Goal: Information Seeking & Learning: Learn about a topic

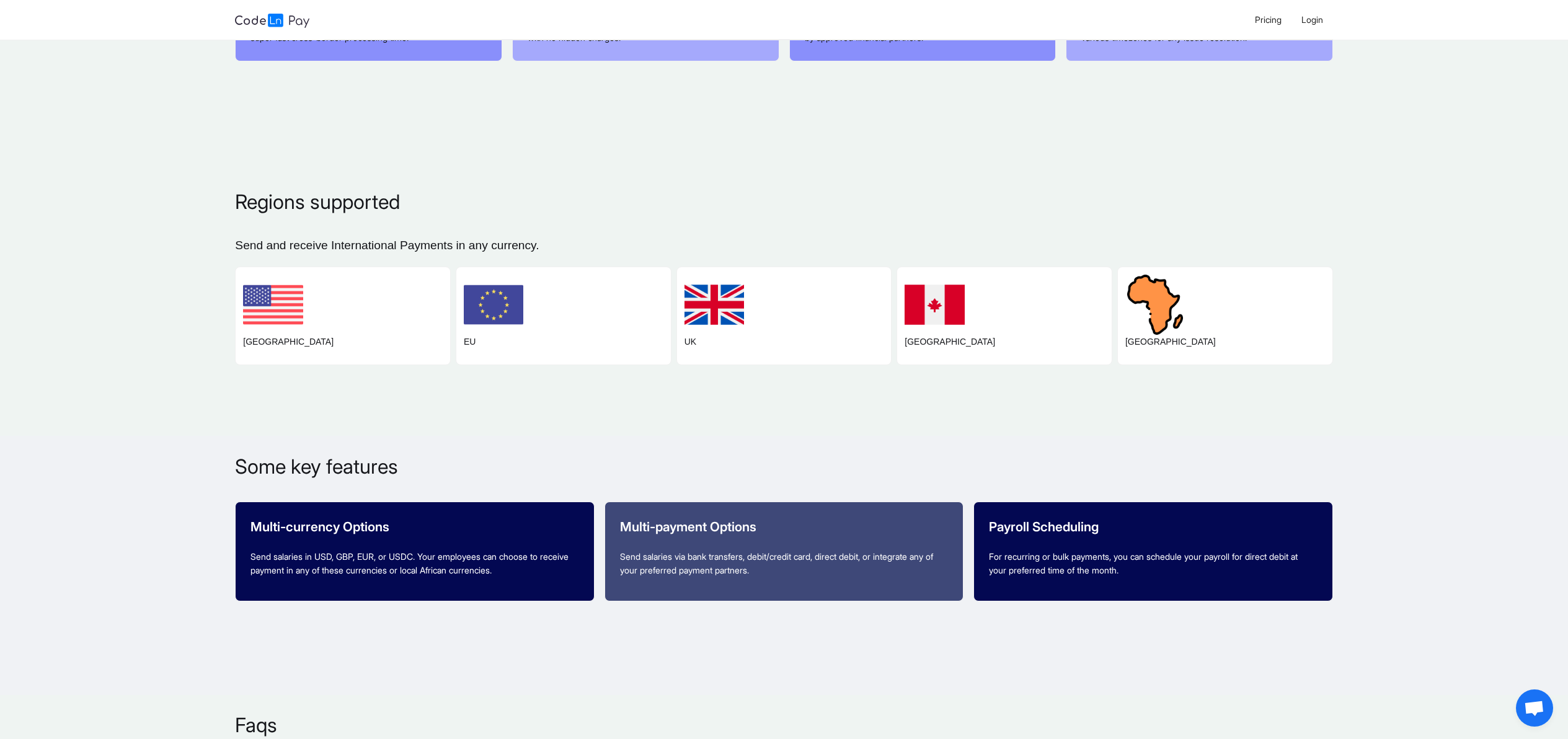
scroll to position [2022, 0]
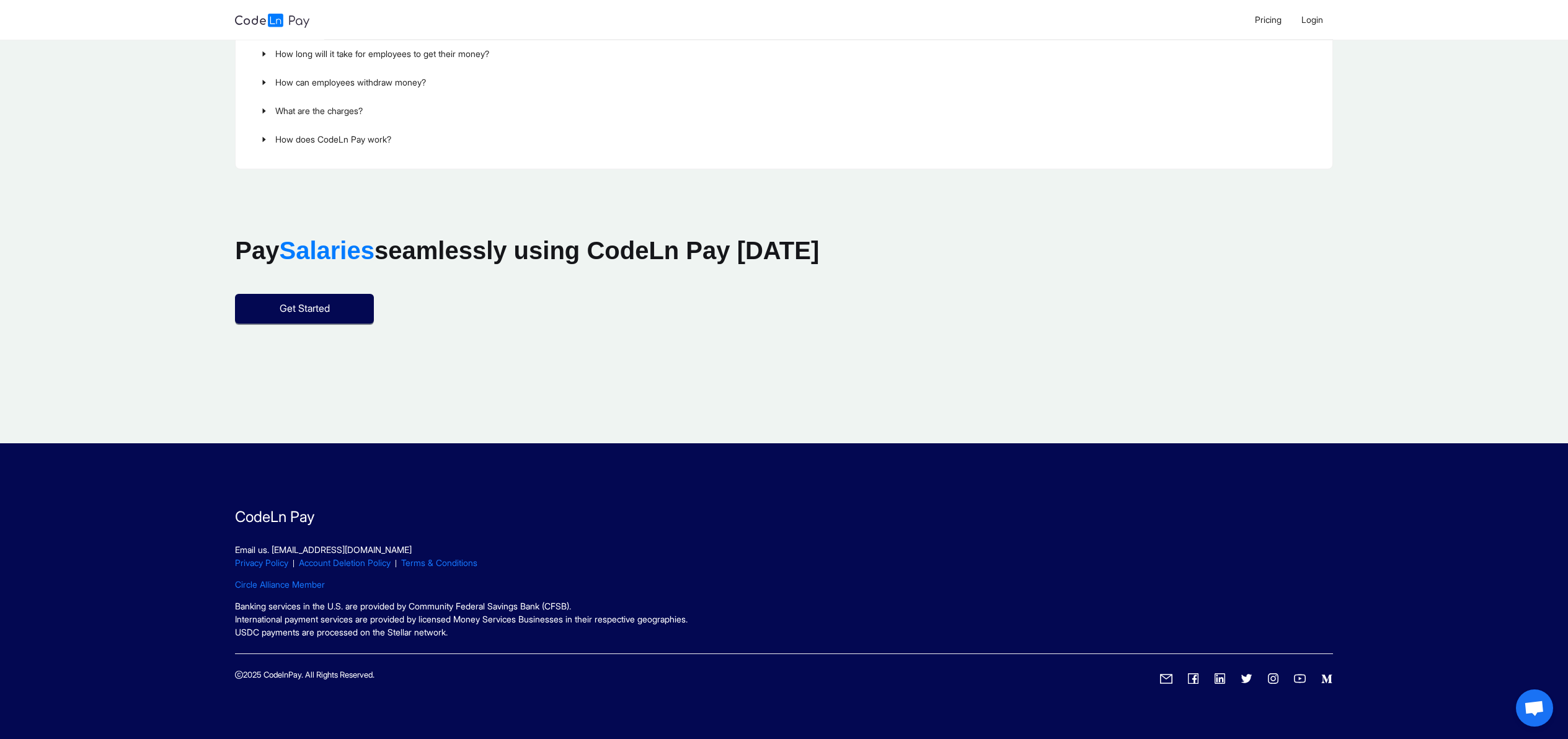
click at [1220, 680] on icon "linkedin" at bounding box center [1219, 678] width 12 height 12
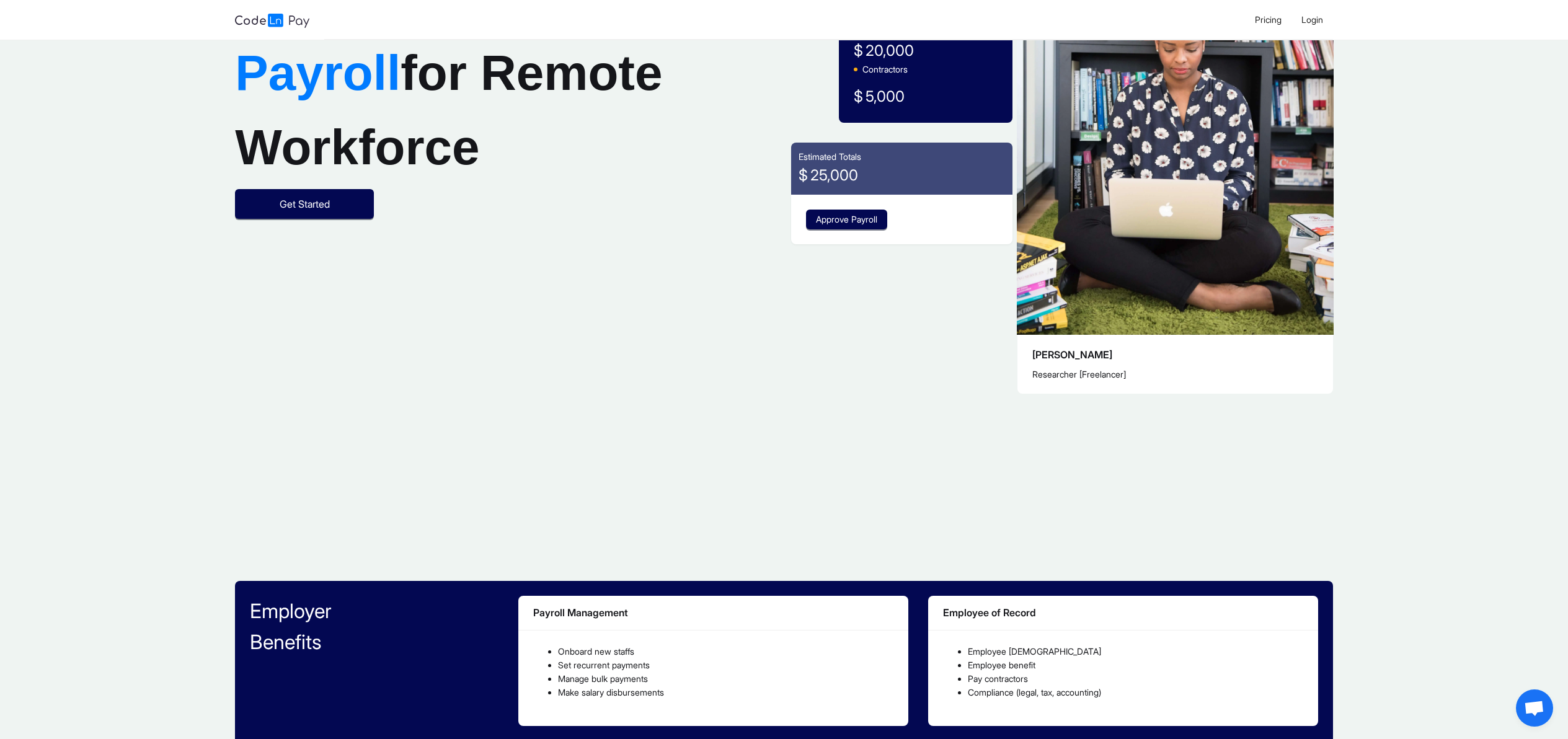
scroll to position [466, 0]
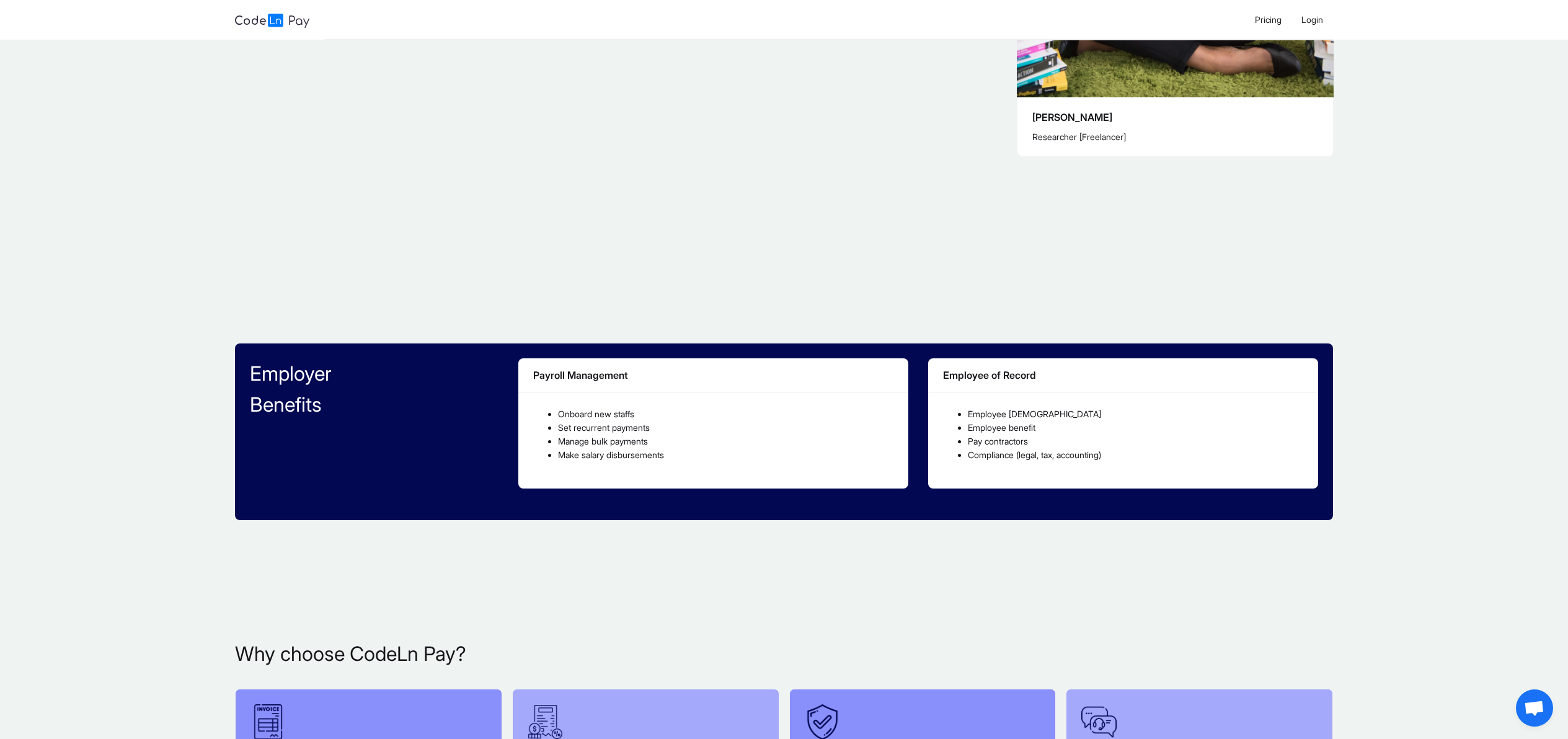
scroll to position [695, 0]
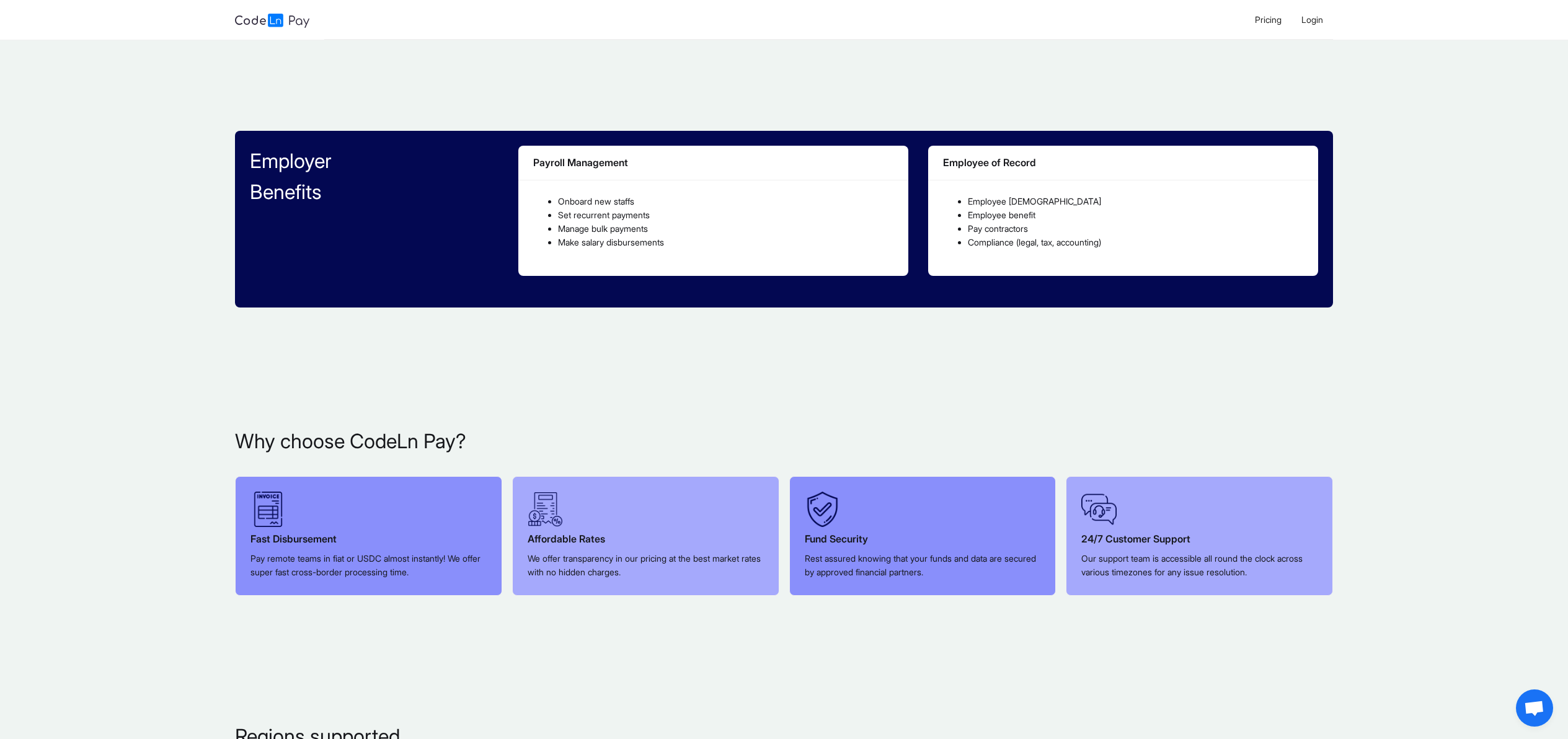
click at [1366, 337] on section "Employer Benefits Payroll Management Onboard new staffs Set recurrent payments …" at bounding box center [784, 231] width 1568 height 296
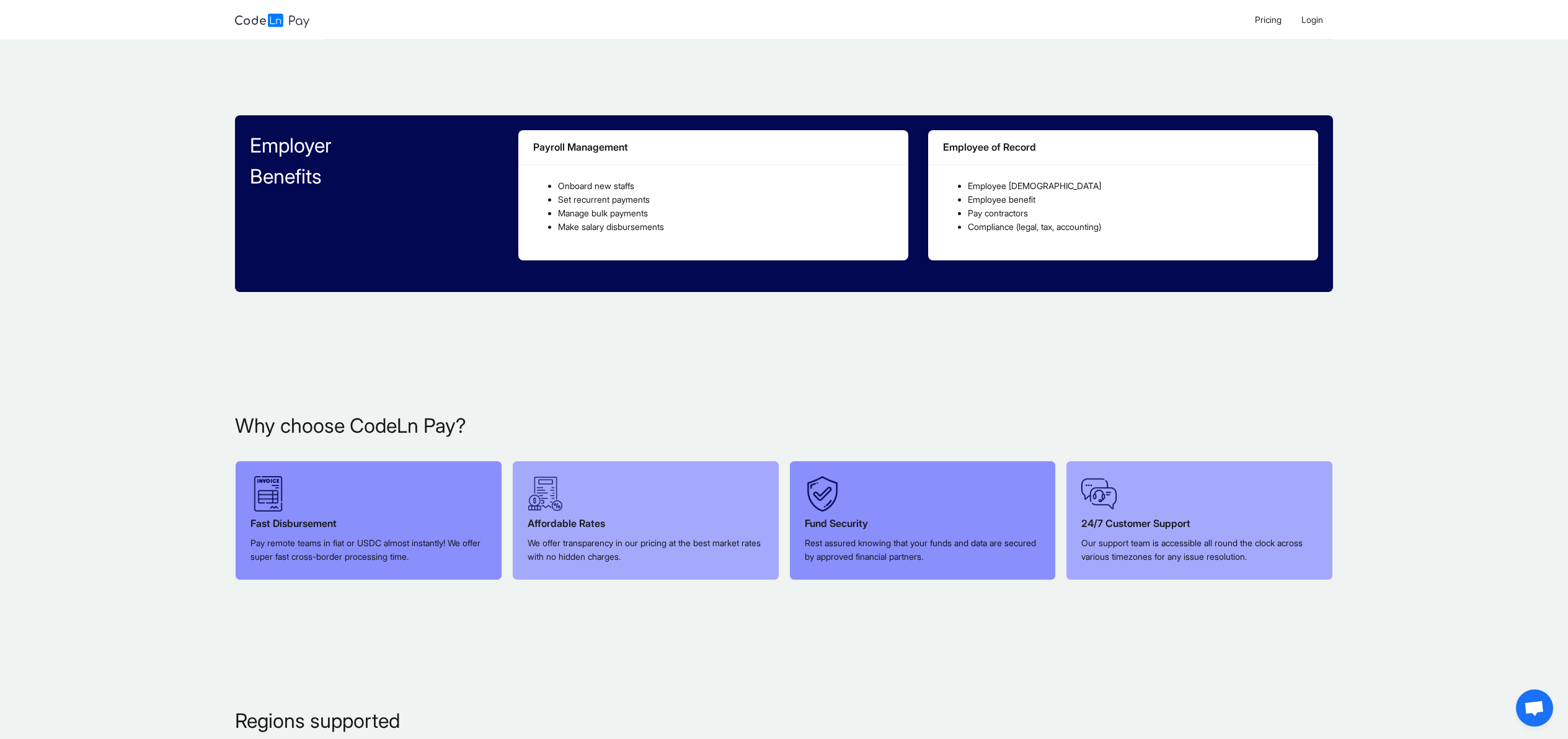
click at [1380, 340] on section "Employer Benefits Payroll Management Onboard new staffs Set recurrent payments …" at bounding box center [784, 216] width 1568 height 296
click at [1381, 335] on section "Employer Benefits Payroll Management Onboard new staffs Set recurrent payments …" at bounding box center [784, 216] width 1568 height 296
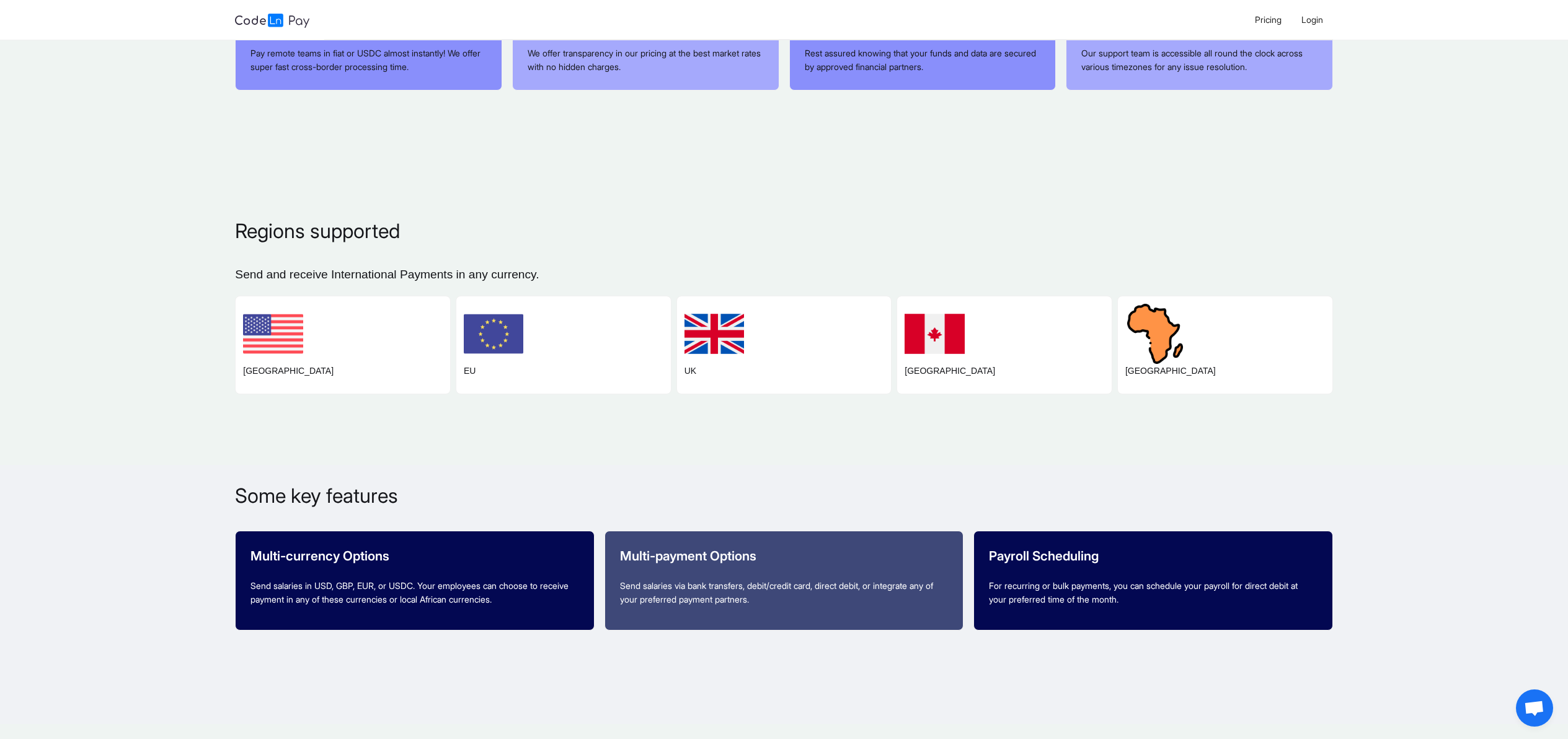
scroll to position [1274, 0]
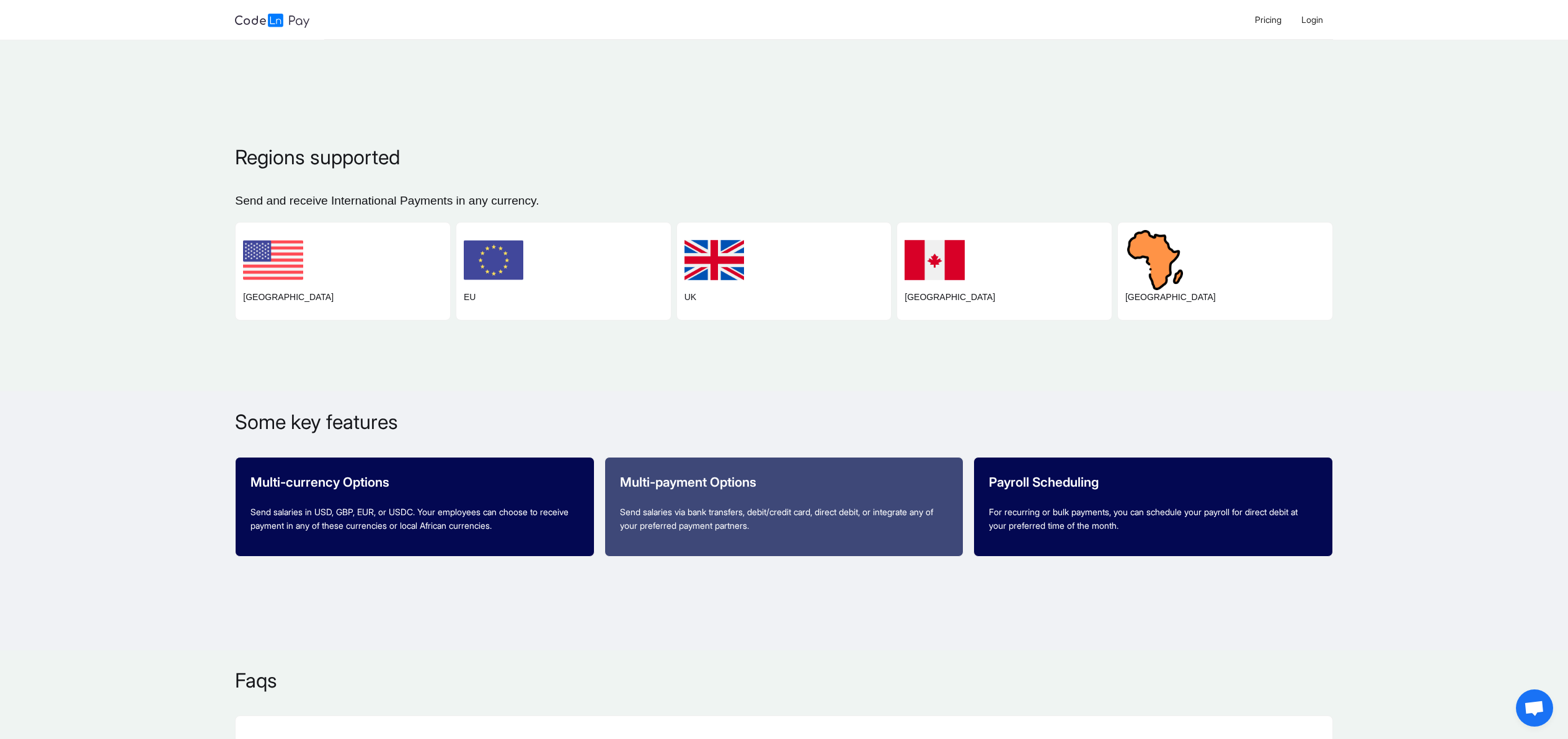
click at [1416, 301] on section "Regions supported Regions supported Send and receive International Payments in …" at bounding box center [784, 244] width 1568 height 296
click at [1433, 319] on section "Regions supported Regions supported Send and receive International Payments in …" at bounding box center [784, 244] width 1568 height 296
click at [1434, 317] on section "Regions supported Regions supported Send and receive International Payments in …" at bounding box center [784, 244] width 1568 height 296
click at [1433, 315] on section "Regions supported Regions supported Send and receive International Payments in …" at bounding box center [784, 244] width 1568 height 296
click at [1454, 312] on section "Regions supported Regions supported Send and receive International Payments in …" at bounding box center [784, 244] width 1568 height 296
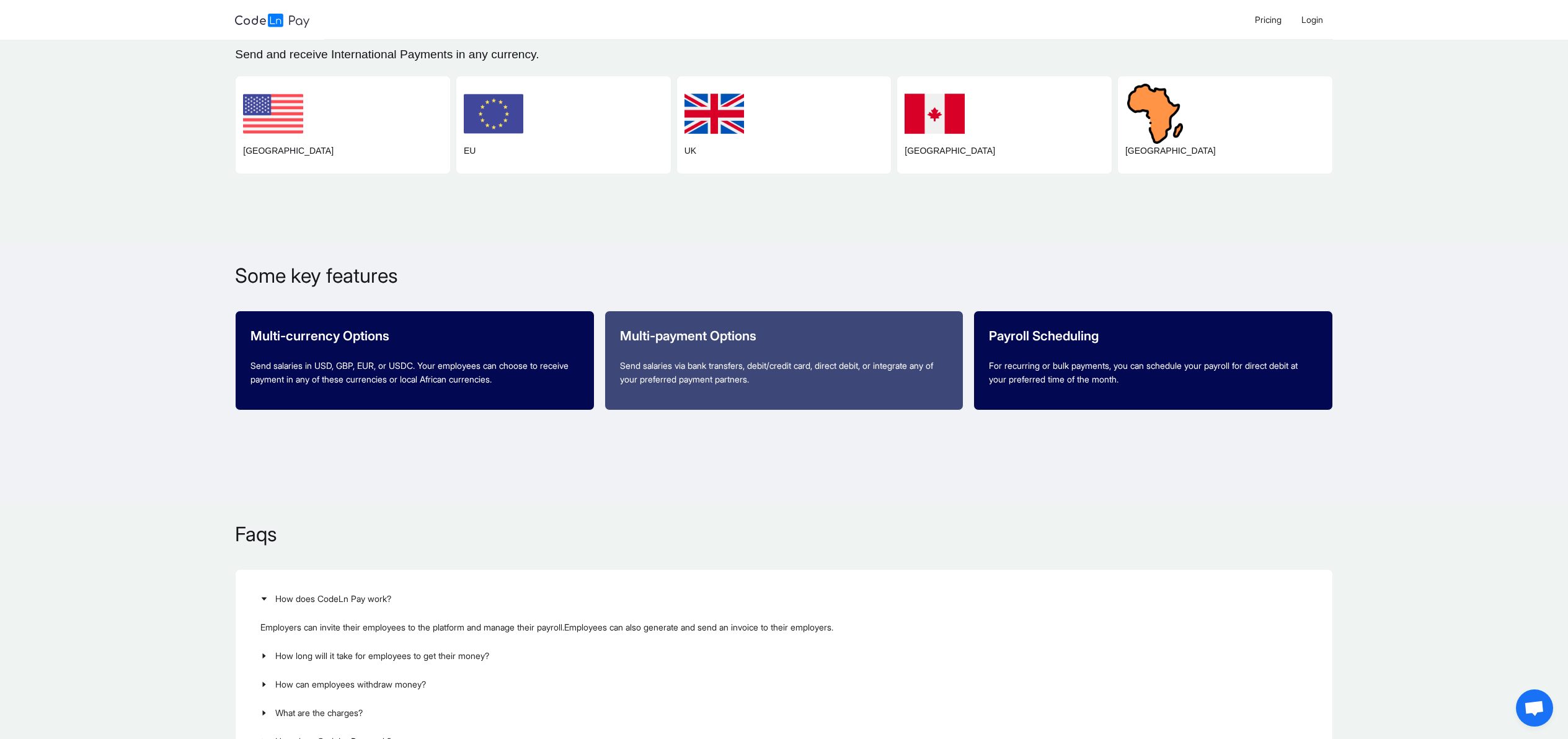
click at [1454, 314] on section "Features Some key features Multi-currency Options Send salaries in USD, GBP, EU…" at bounding box center [784, 374] width 1568 height 258
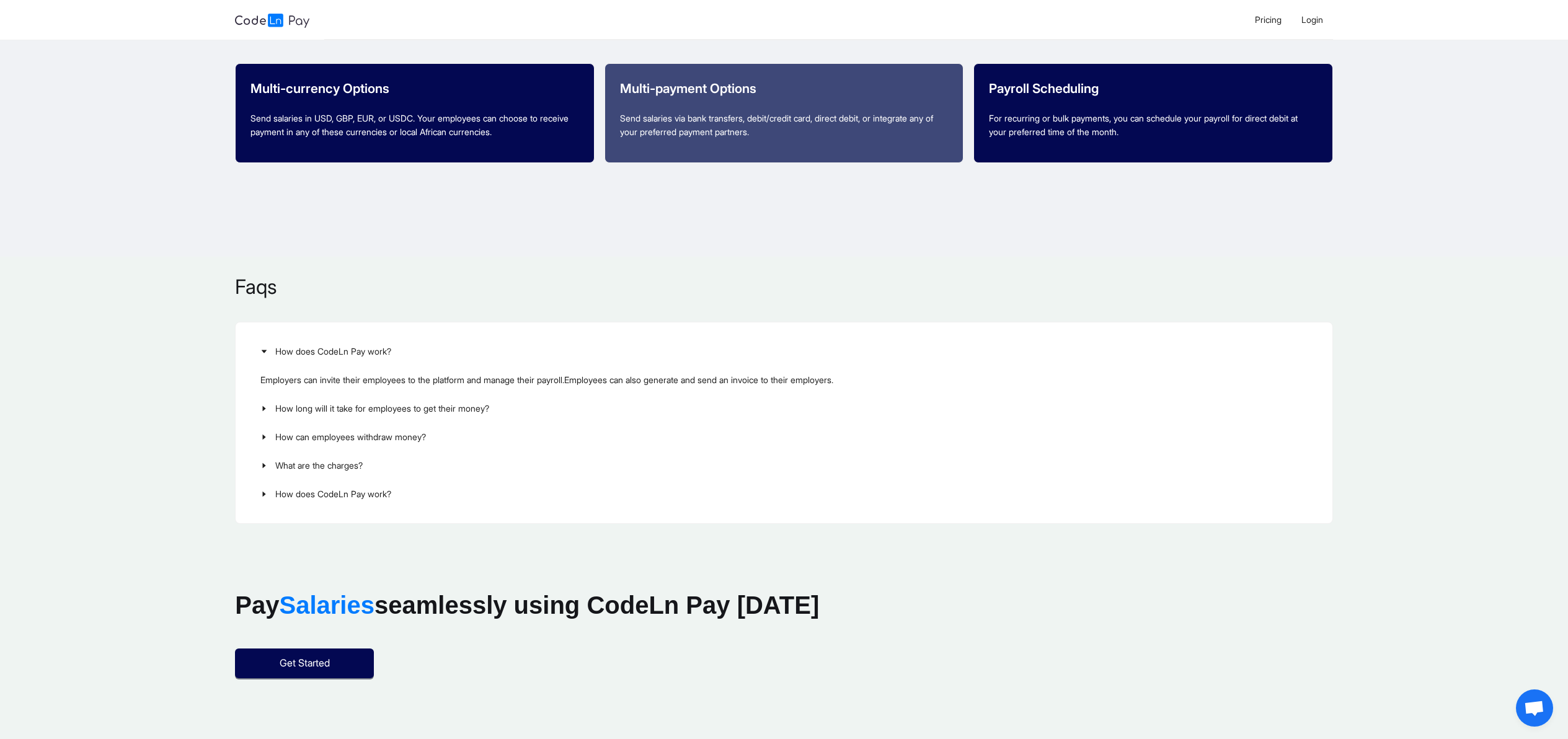
scroll to position [1741, 0]
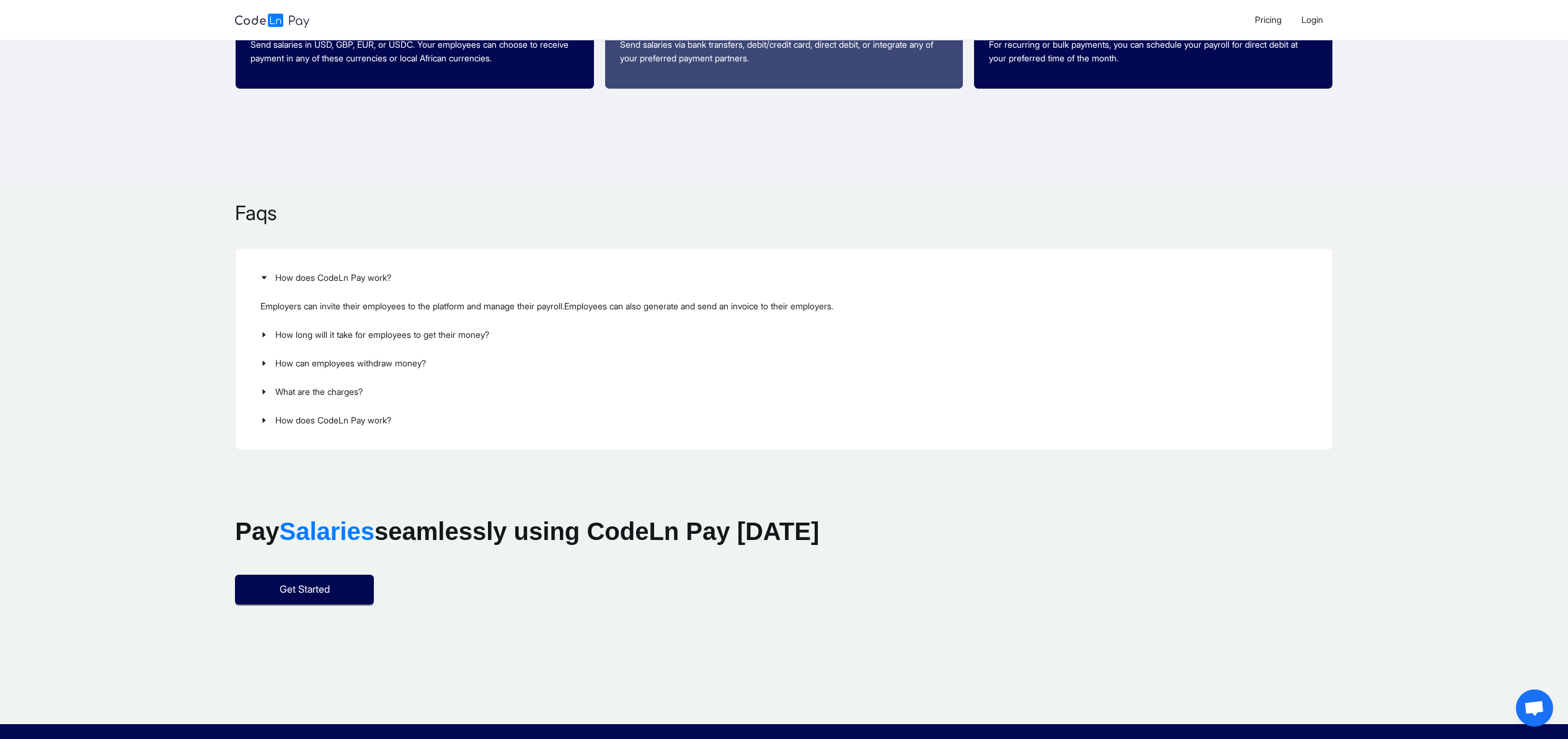
click at [1452, 313] on section "Faqs How does CodeLn Pay work? Employers can invite their employees to the plat…" at bounding box center [784, 324] width 1568 height 283
click at [335, 333] on span "How long will it take for employees to get their money?" at bounding box center [791, 335] width 1032 height 13
click at [342, 368] on span "How can employees withdraw money?" at bounding box center [791, 363] width 1032 height 13
click at [343, 385] on span "What are the charges?" at bounding box center [791, 391] width 1032 height 13
click at [343, 426] on span "How does CodeLn Pay work?" at bounding box center [791, 420] width 1032 height 13
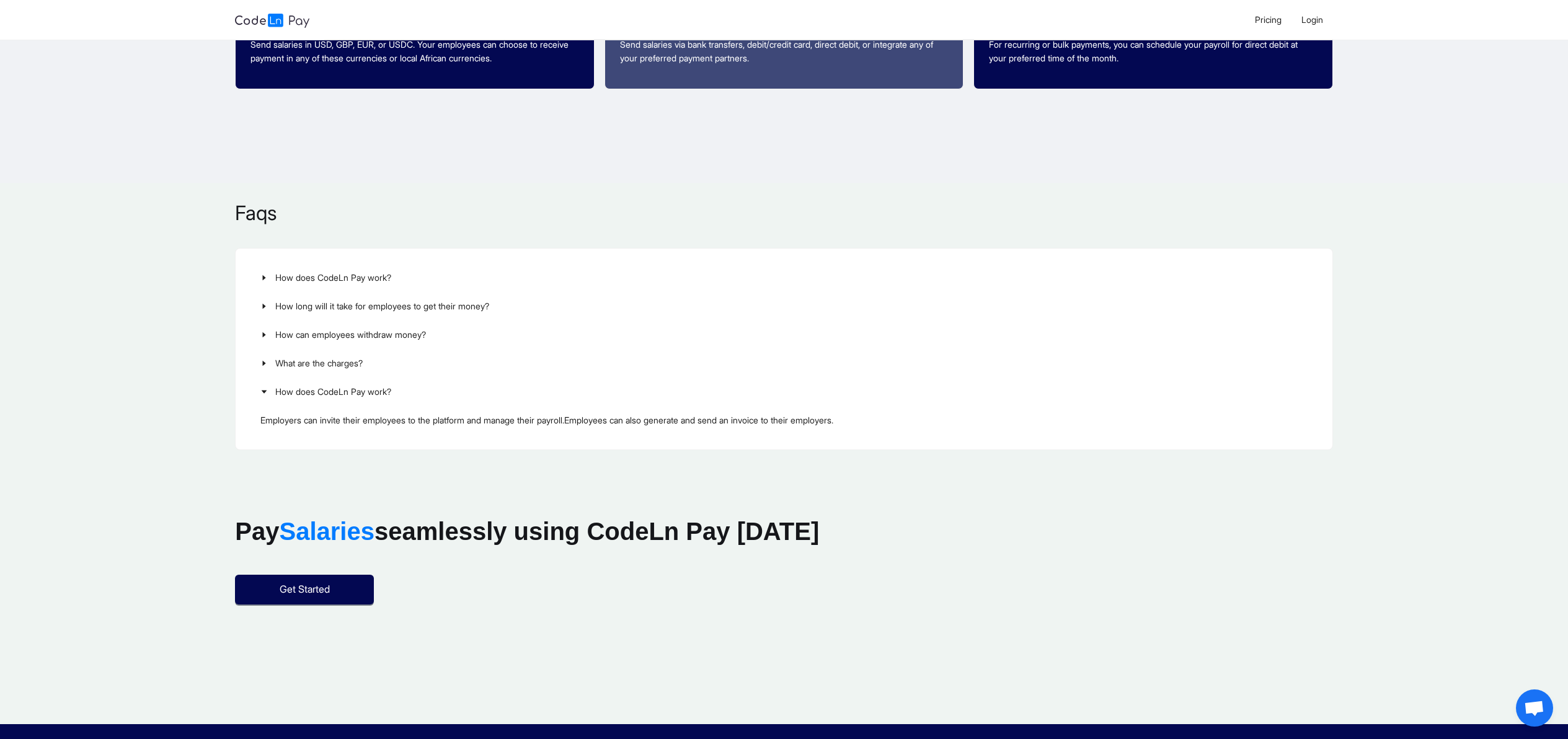
click at [707, 464] on section "Faqs How does CodeLn Pay work? Employers can invite their employees to the plat…" at bounding box center [784, 324] width 1568 height 283
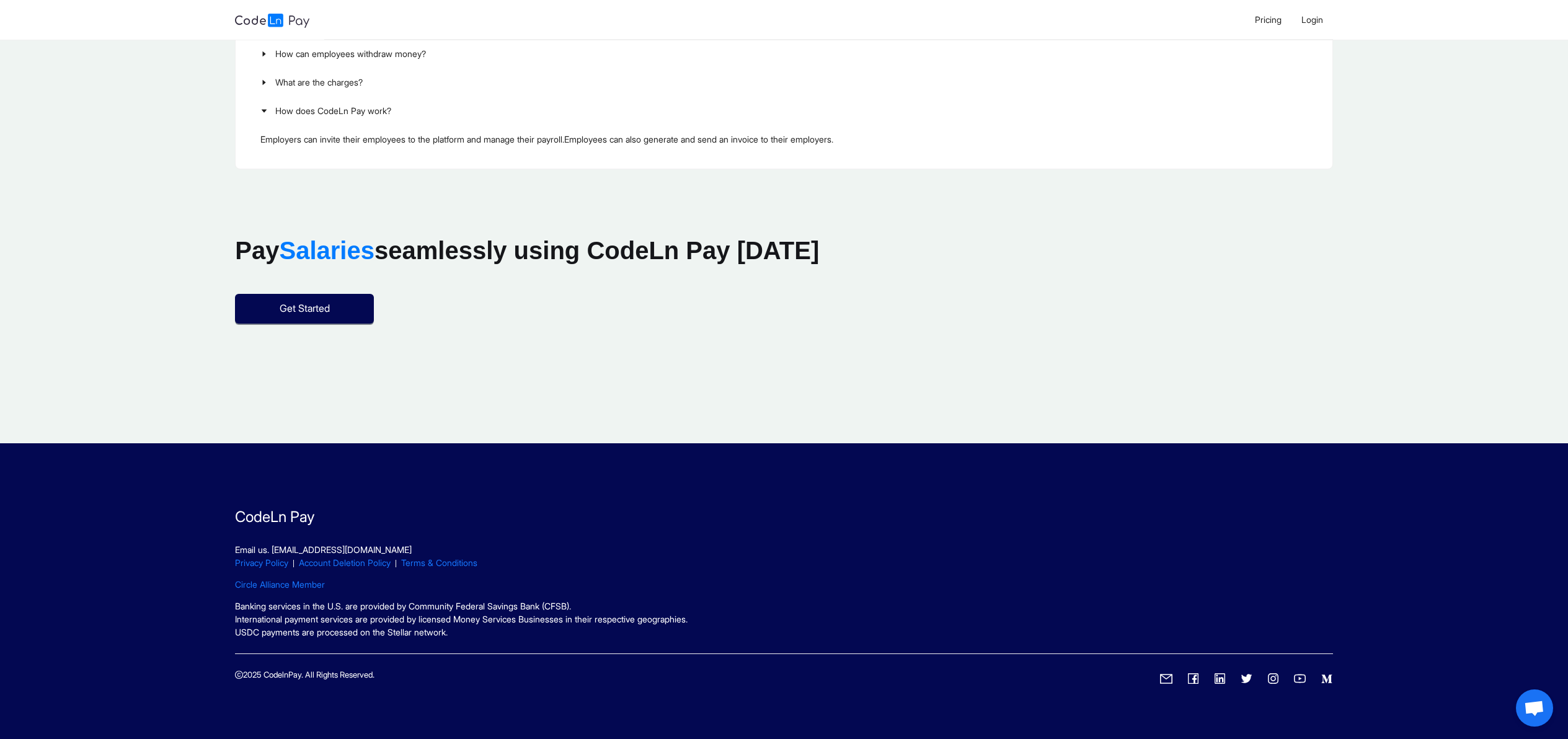
click at [887, 305] on div "Pay Salaries seamlessly using CodeLn Pay [DATE] Get Started" at bounding box center [783, 278] width 1097 height 92
click at [940, 293] on div "Pay Salaries seamlessly using CodeLn Pay [DATE] Get Started" at bounding box center [783, 278] width 1097 height 92
click at [298, 308] on span "Get Started" at bounding box center [305, 308] width 50 height 15
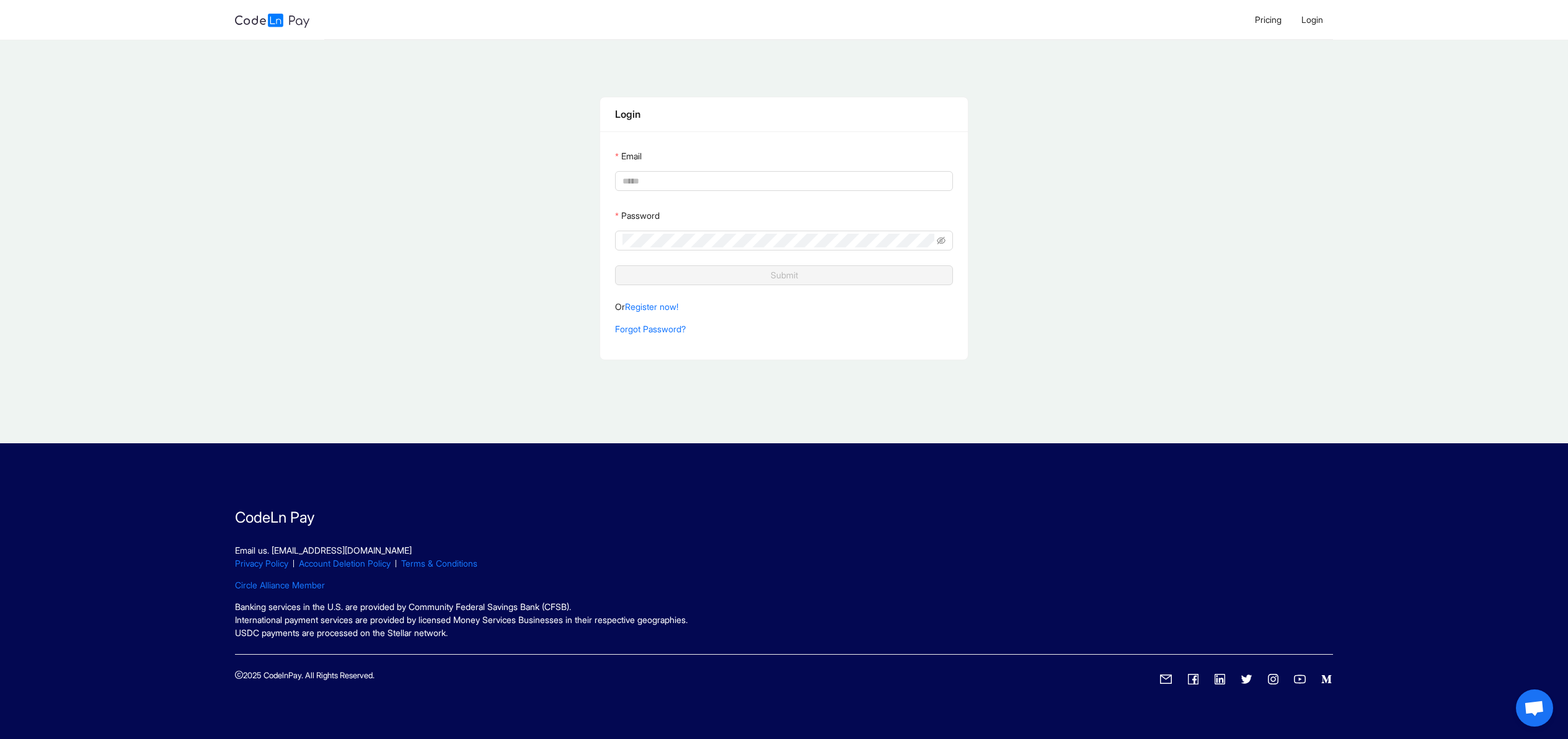
drag, startPoint x: 1126, startPoint y: 200, endPoint x: 1139, endPoint y: 200, distance: 13.0
click at [1139, 200] on div "Login Email Password Submit Or Register now! Forgot Password?" at bounding box center [784, 228] width 1568 height 357
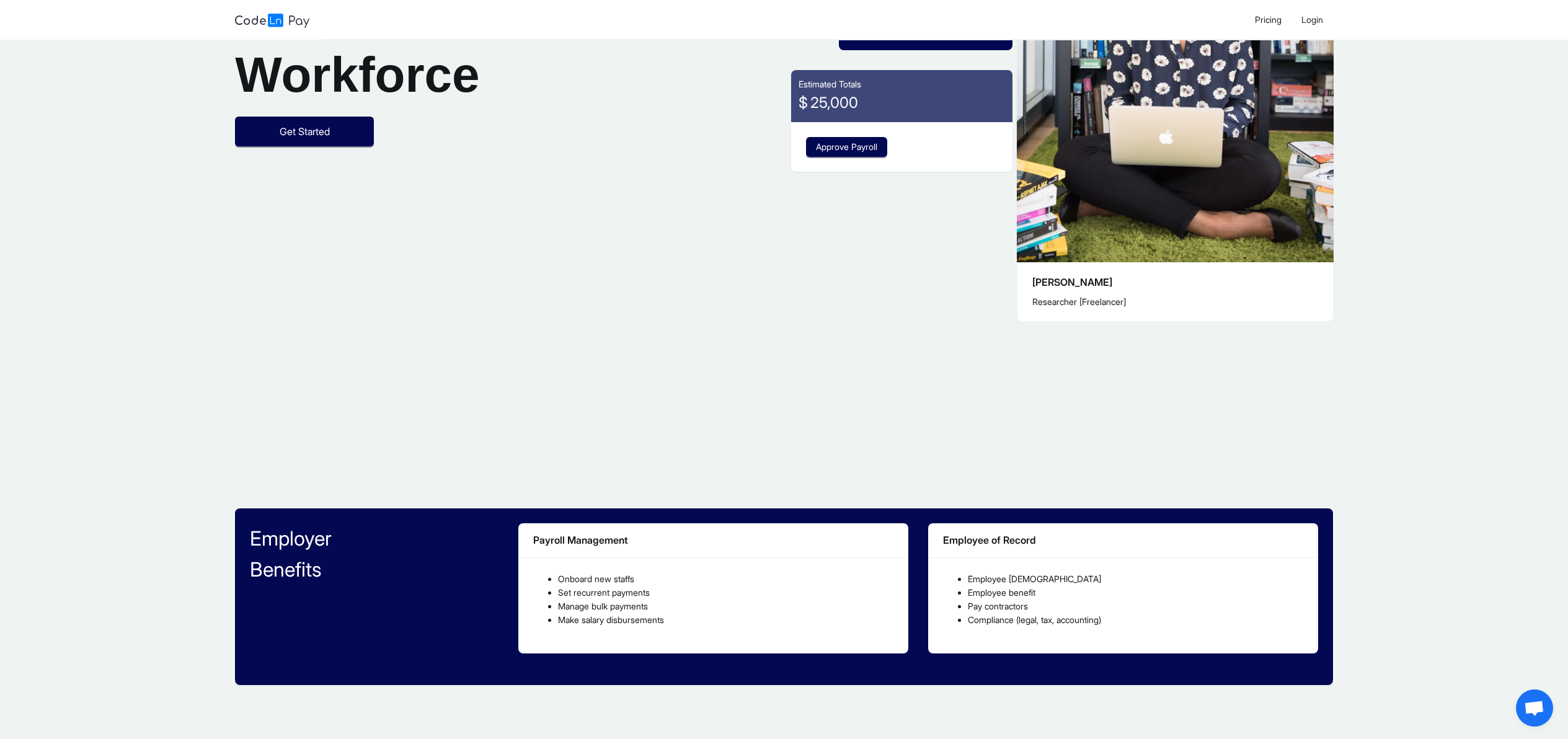
scroll to position [489, 0]
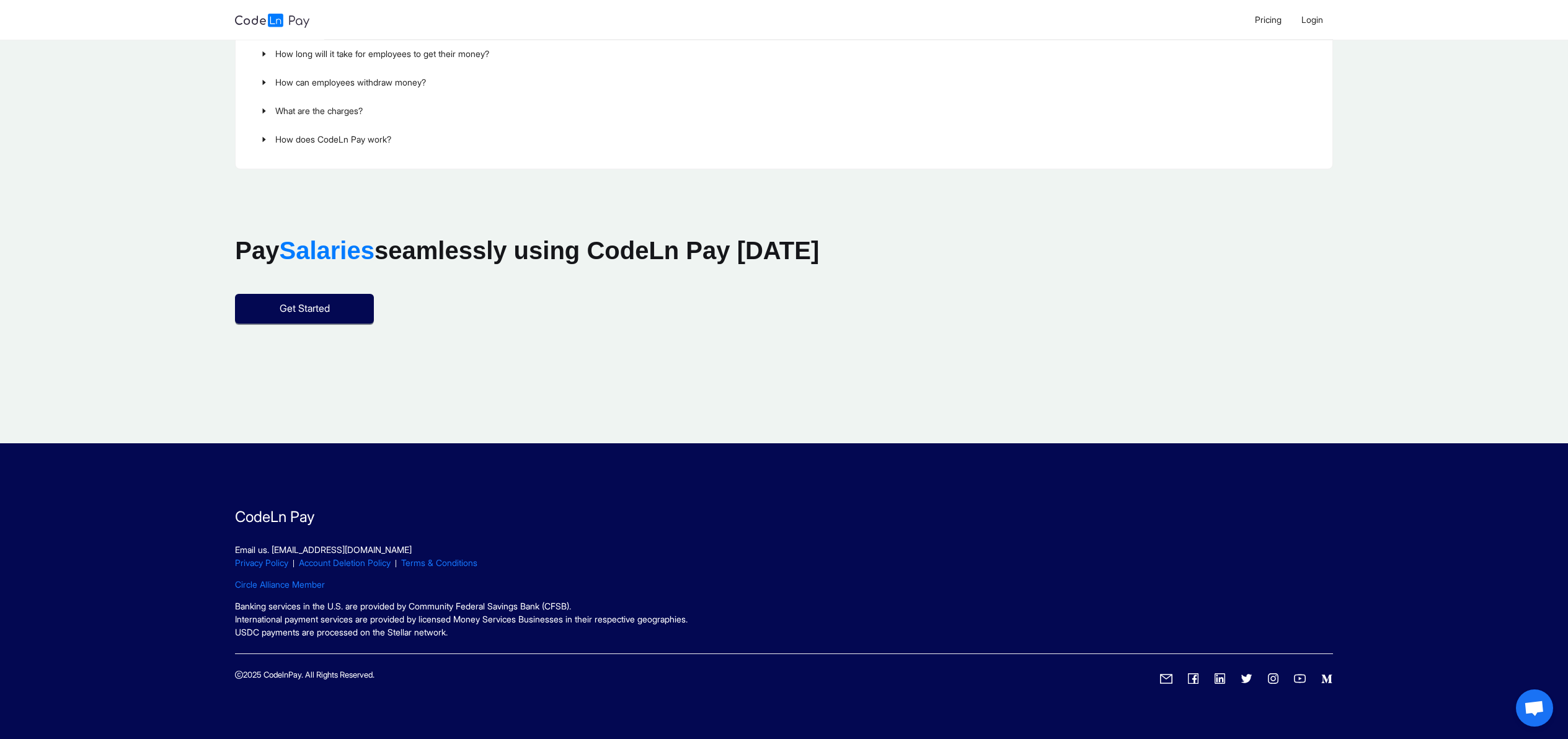
scroll to position [1602, 0]
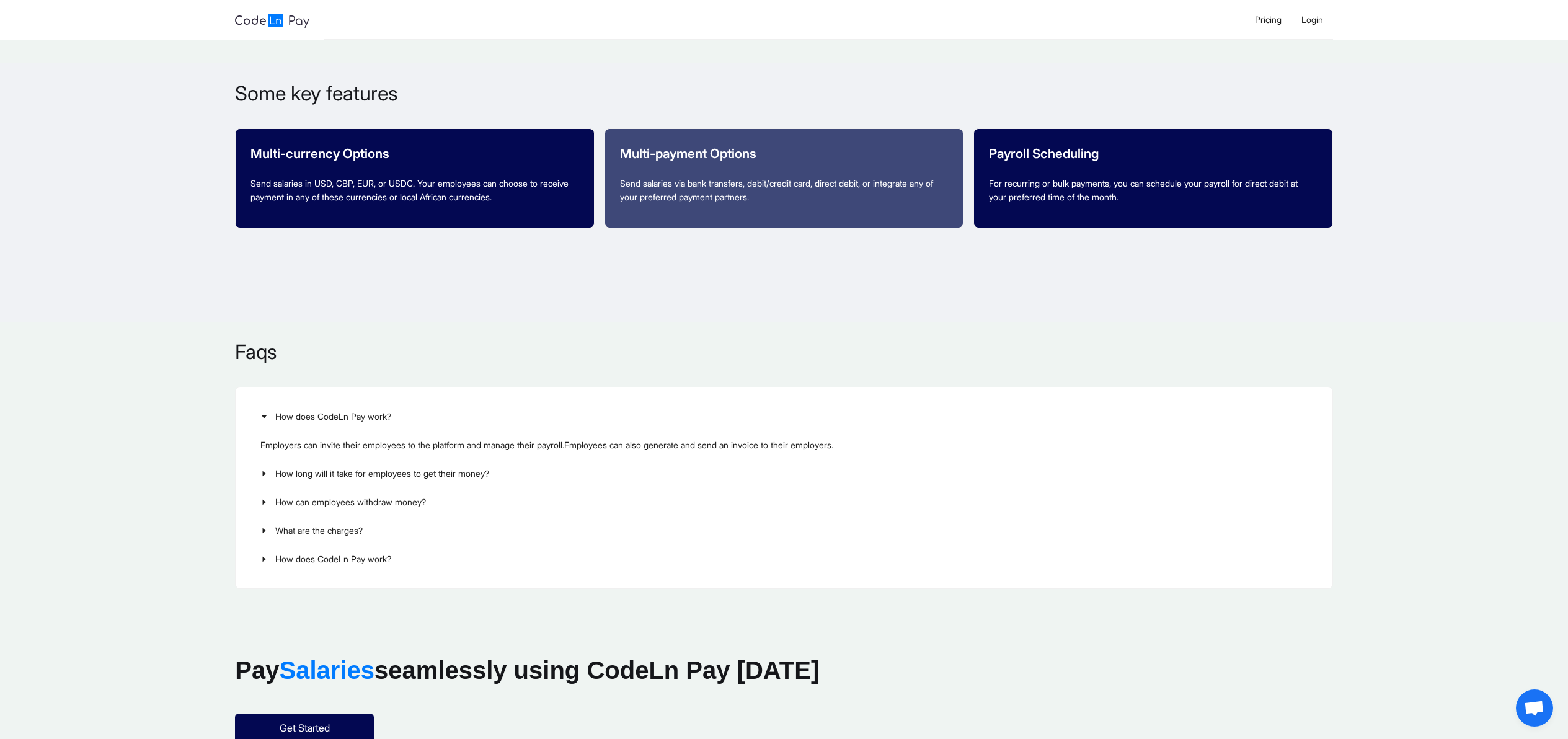
click at [823, 313] on section "Features Some key features Multi-currency Options Send salaries in USD, GBP, EU…" at bounding box center [784, 191] width 1568 height 258
click at [843, 310] on section "Features Some key features Multi-currency Options Send salaries in USD, GBP, EU…" at bounding box center [784, 191] width 1568 height 258
click at [843, 309] on section "Features Some key features Multi-currency Options Send salaries in USD, GBP, EU…" at bounding box center [784, 191] width 1568 height 258
